Goal: Task Accomplishment & Management: Use online tool/utility

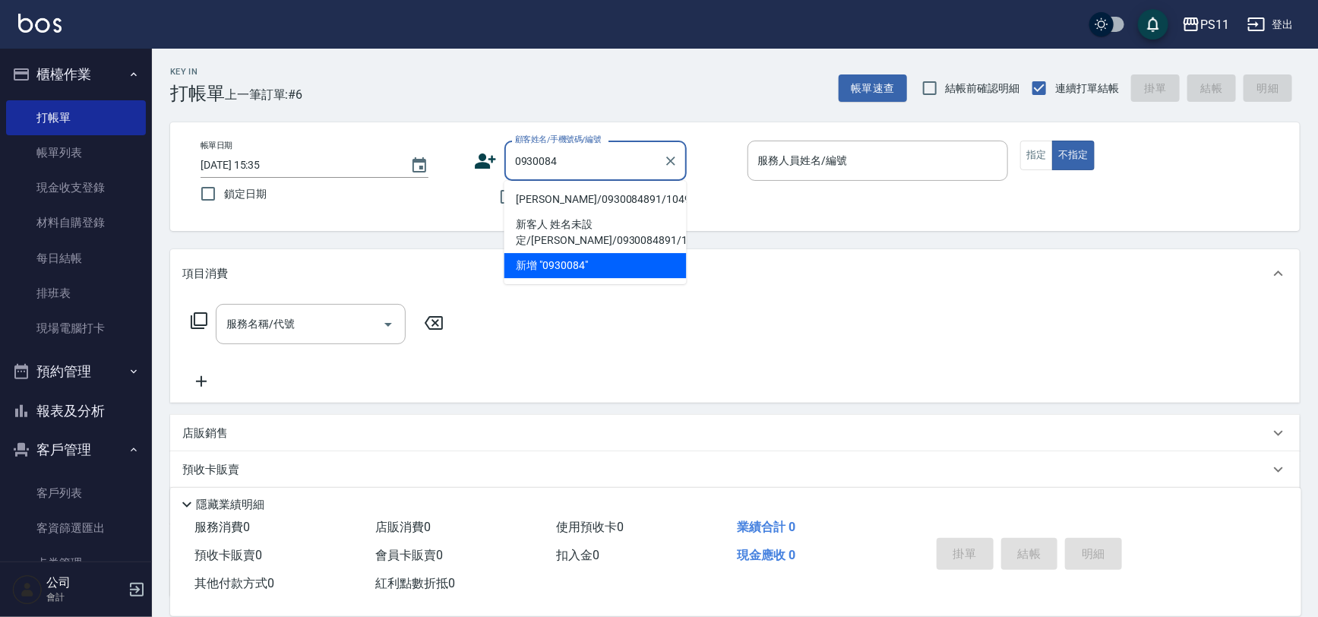
click at [641, 188] on li "[PERSON_NAME]/0930084891/1049" at bounding box center [595, 199] width 182 height 25
type input "[PERSON_NAME]/0930084891/1049"
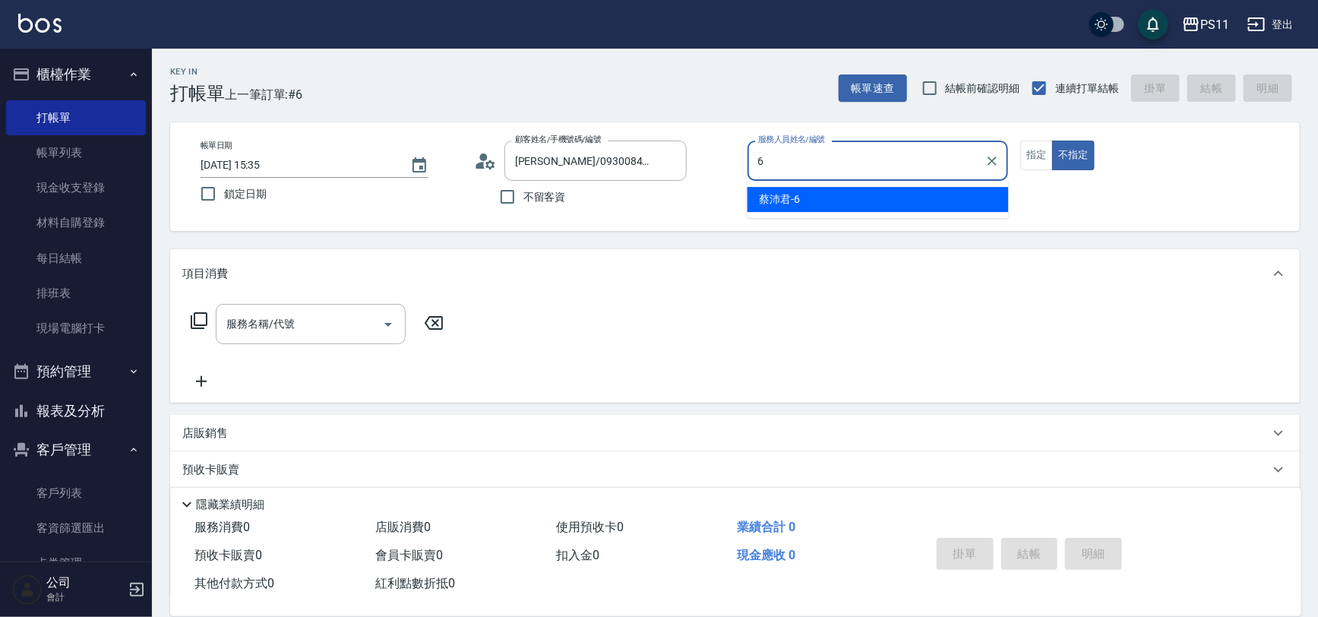
type input "[PERSON_NAME]6"
type button "false"
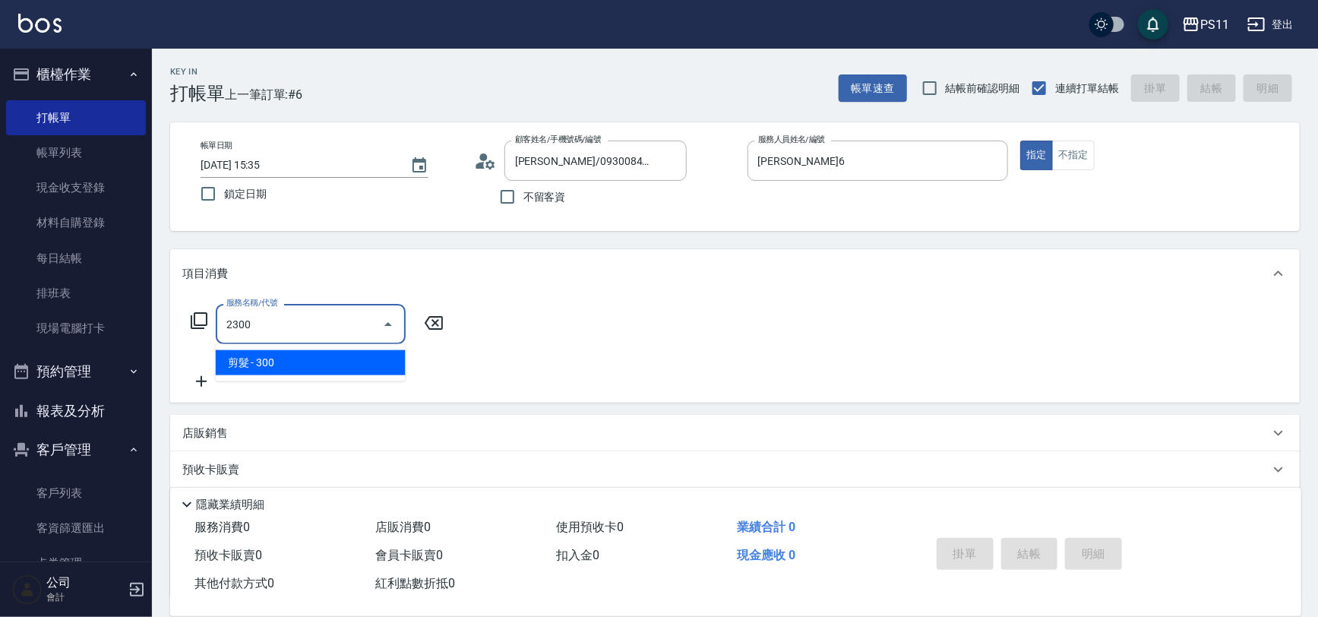
type input "剪髮(2300)"
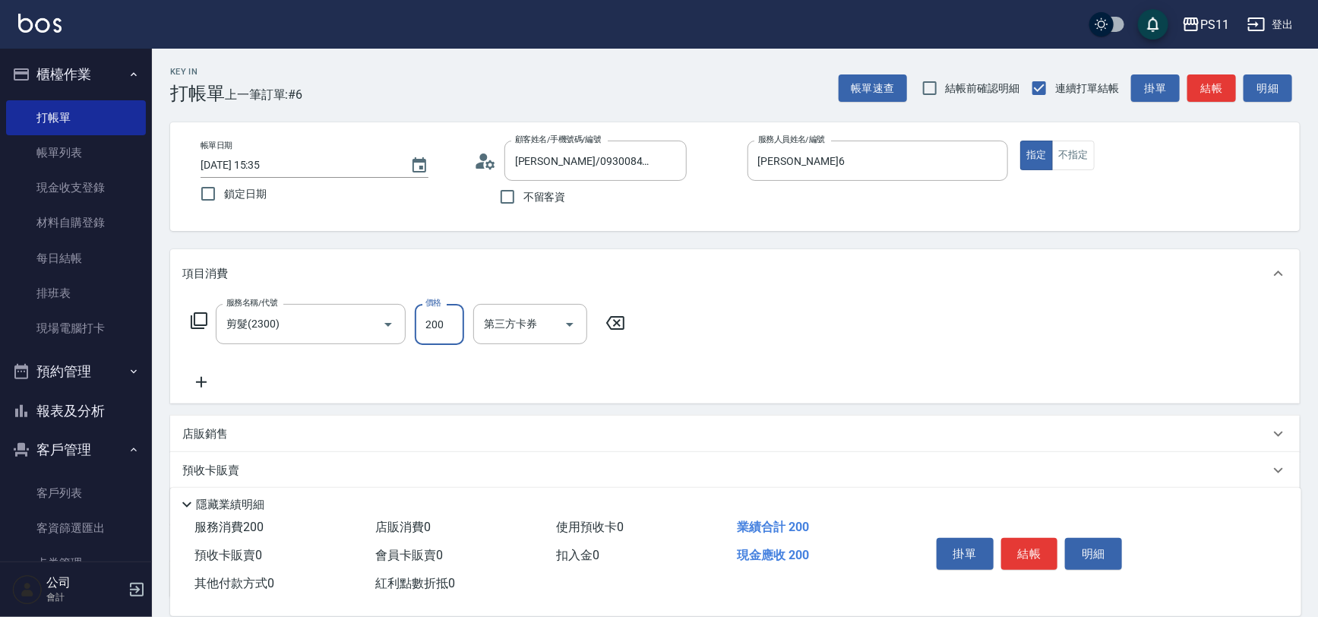
type input "200"
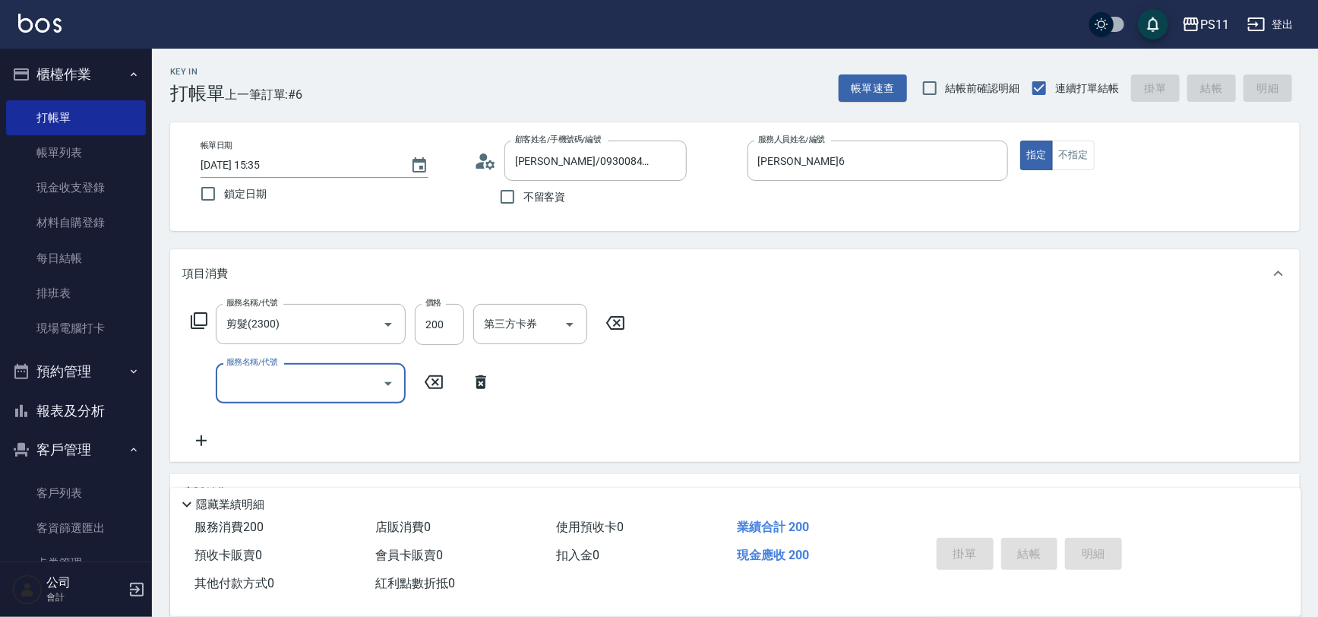
type input "[DATE] 16:37"
